Goal: Complete application form: Complete application form

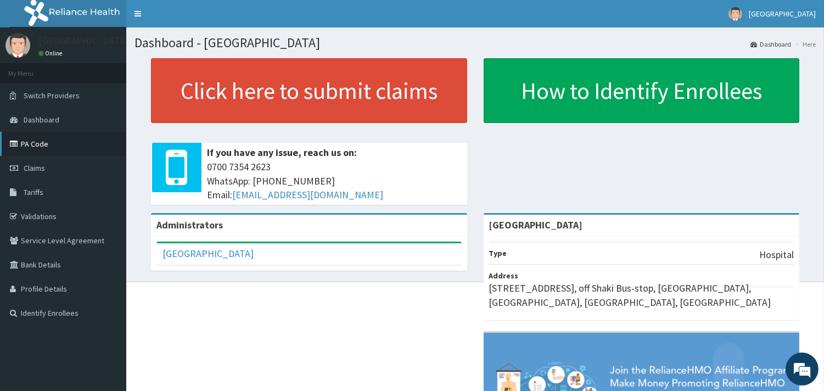
click at [26, 141] on link "PA Code" at bounding box center [63, 144] width 126 height 24
click at [34, 171] on span "Claims" at bounding box center [34, 168] width 21 height 10
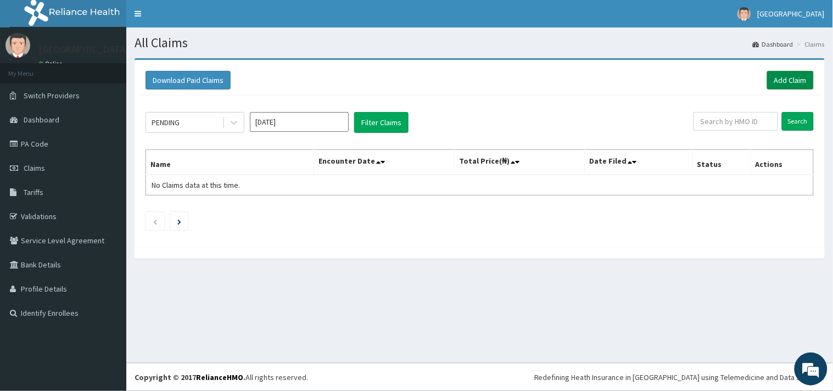
click at [800, 74] on link "Add Claim" at bounding box center [790, 80] width 47 height 19
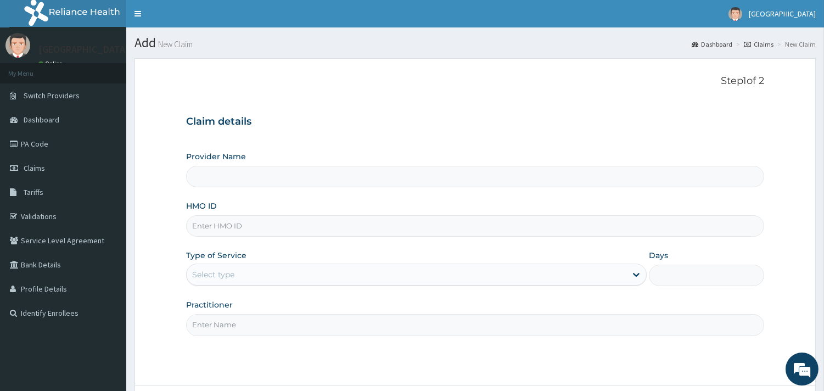
click at [364, 220] on input "HMO ID" at bounding box center [475, 225] width 578 height 21
paste input "JHS/10064/A"
type input "JHS/10064/A"
type input "[GEOGRAPHIC_DATA]"
type input "JHS/10064/A"
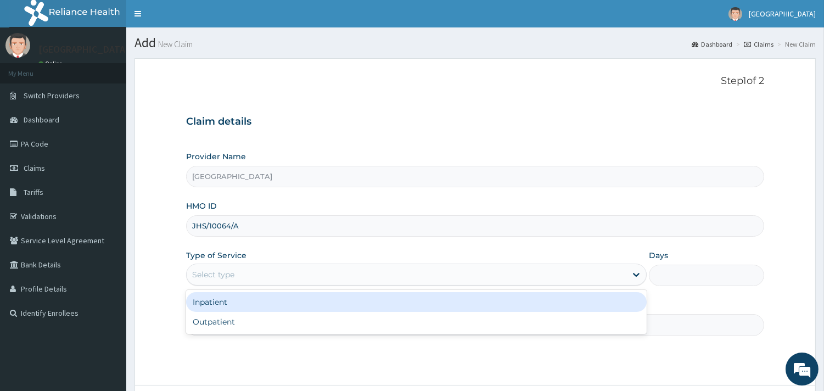
click at [228, 280] on div "Select type" at bounding box center [213, 274] width 42 height 11
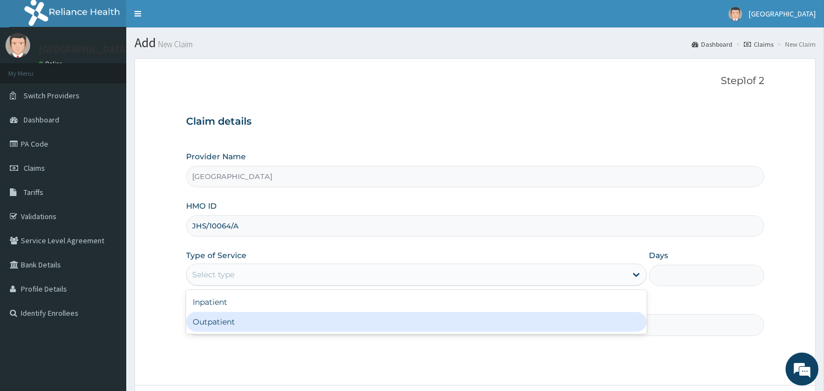
click at [228, 326] on div "Outpatient" at bounding box center [416, 322] width 461 height 20
type input "1"
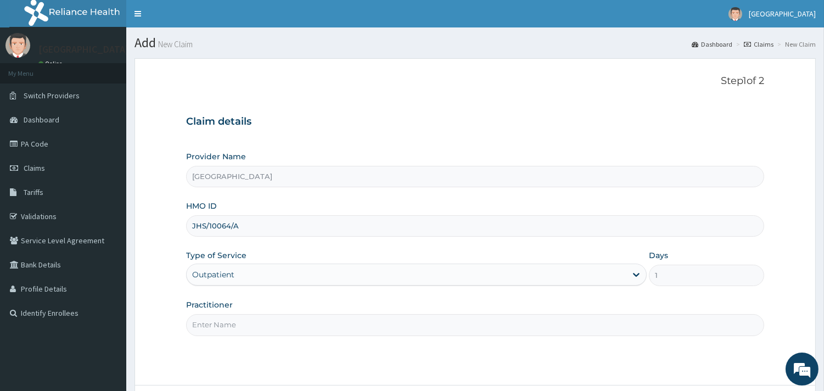
click at [229, 325] on input "Practitioner" at bounding box center [475, 324] width 578 height 21
type input "[PERSON_NAME]"
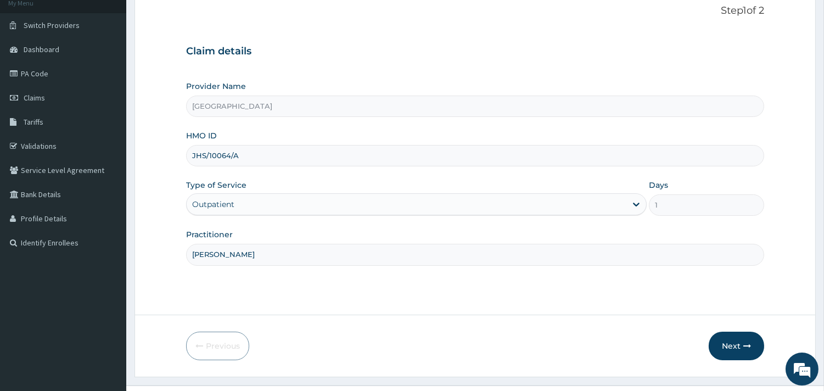
scroll to position [93, 0]
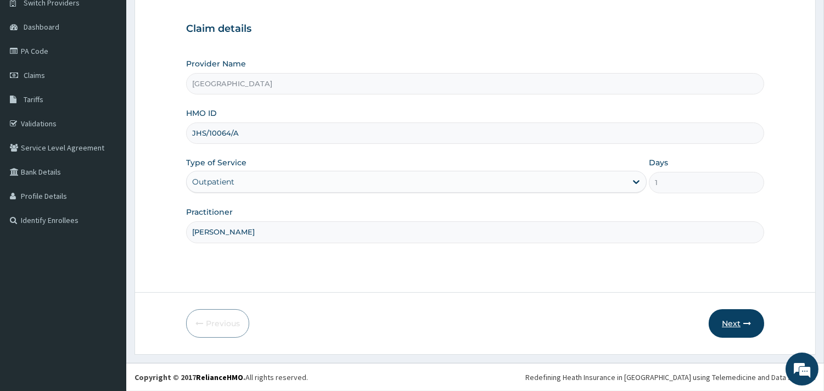
click at [725, 318] on button "Next" at bounding box center [736, 323] width 55 height 29
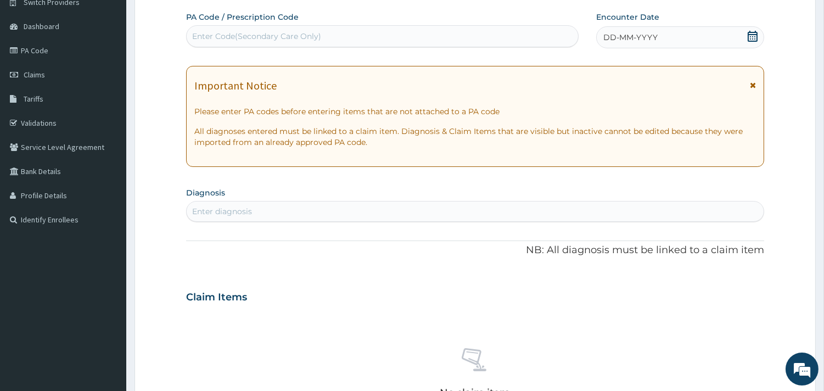
click at [438, 31] on div "Enter Code(Secondary Care Only)" at bounding box center [383, 36] width 392 height 18
paste input "PA/131EE7"
type input "PA/131EE7"
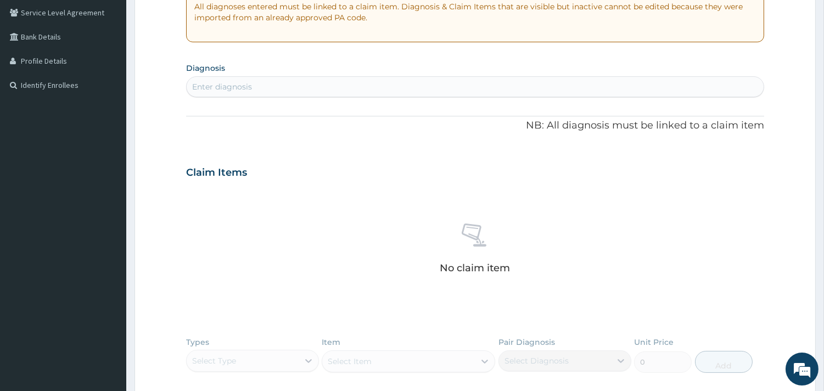
scroll to position [407, 0]
